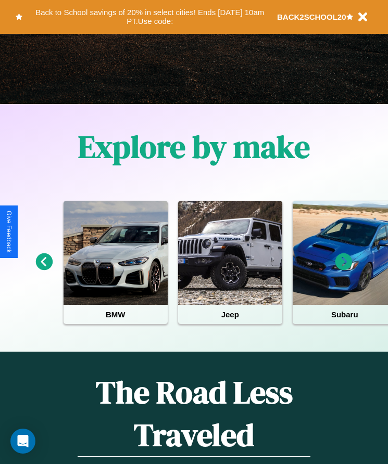
scroll to position [174, 0]
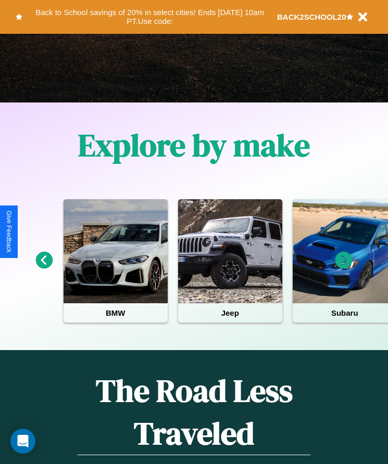
click at [44, 267] on icon at bounding box center [44, 260] width 17 height 17
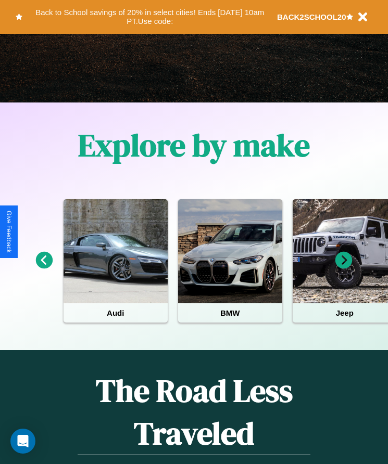
click at [343, 267] on icon at bounding box center [343, 260] width 17 height 17
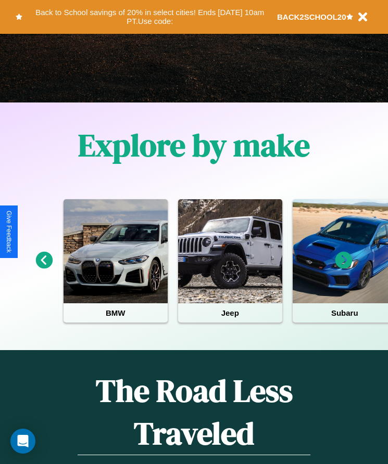
click at [44, 267] on icon at bounding box center [44, 260] width 17 height 17
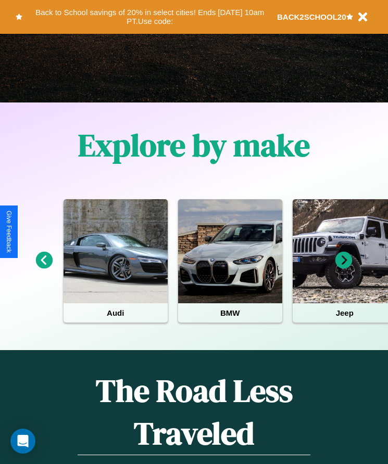
click at [343, 267] on icon at bounding box center [343, 260] width 17 height 17
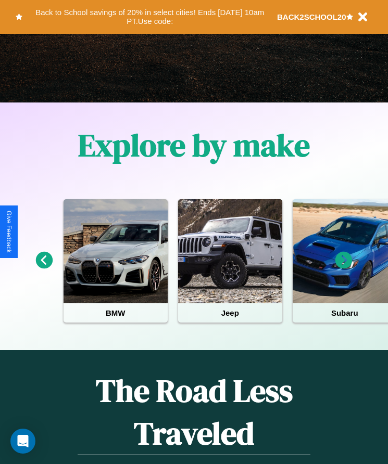
click at [44, 267] on icon at bounding box center [44, 260] width 17 height 17
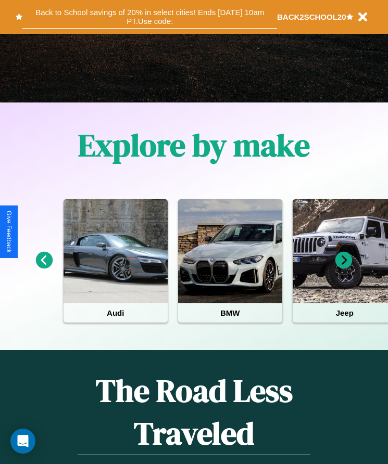
click at [149, 17] on button "Back to School savings of 20% in select cities! Ends [DATE] 10am PT. Use code:" at bounding box center [149, 16] width 254 height 23
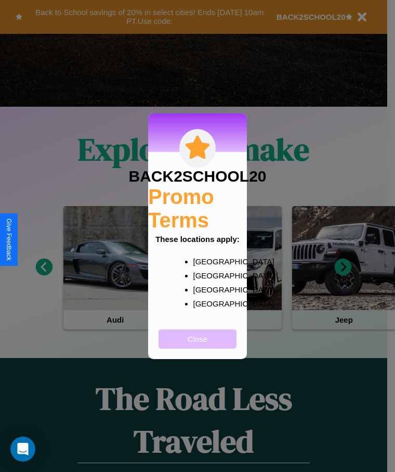
click at [198, 345] on button "Close" at bounding box center [198, 338] width 78 height 19
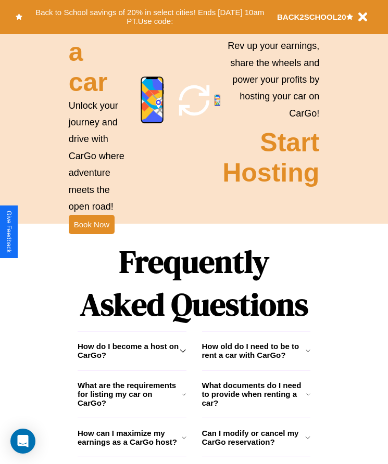
scroll to position [1168, 0]
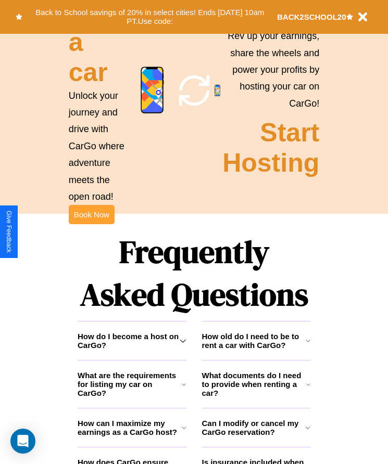
click at [91, 224] on button "Book Now" at bounding box center [92, 214] width 46 height 19
